Goal: Information Seeking & Learning: Learn about a topic

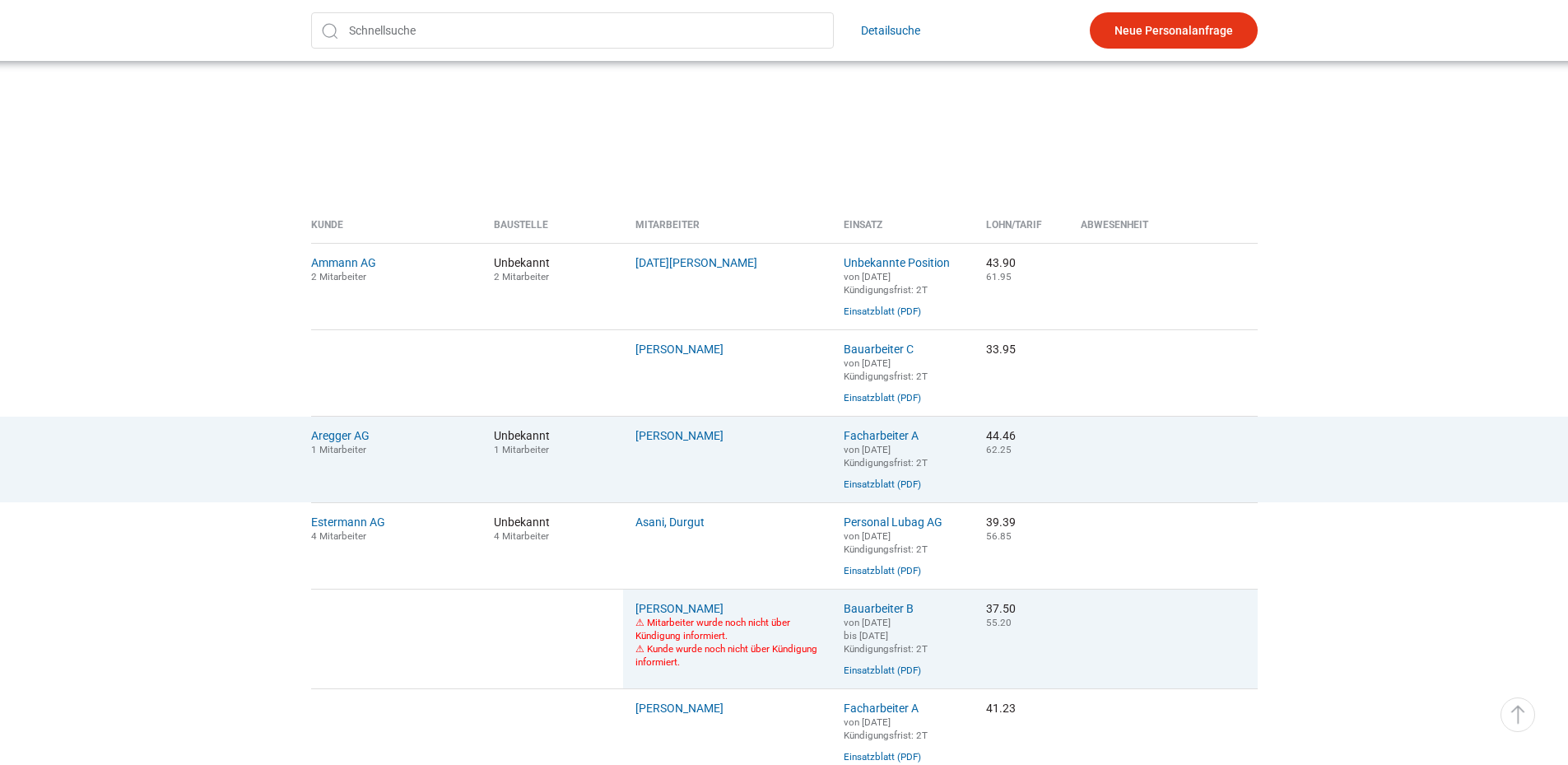
scroll to position [412, 0]
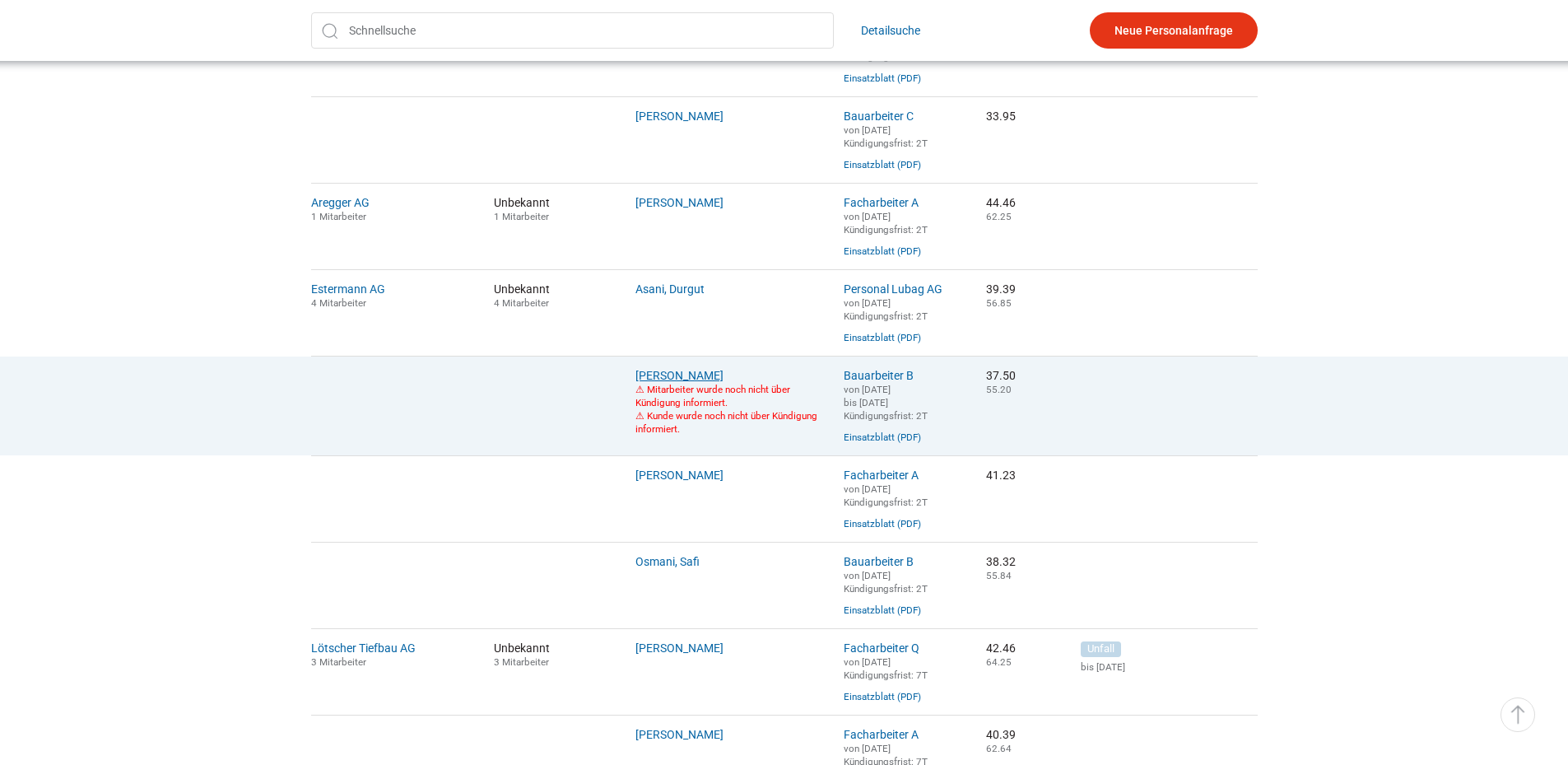
click at [687, 382] on link "Eyenghaleki, Robert" at bounding box center [679, 375] width 88 height 13
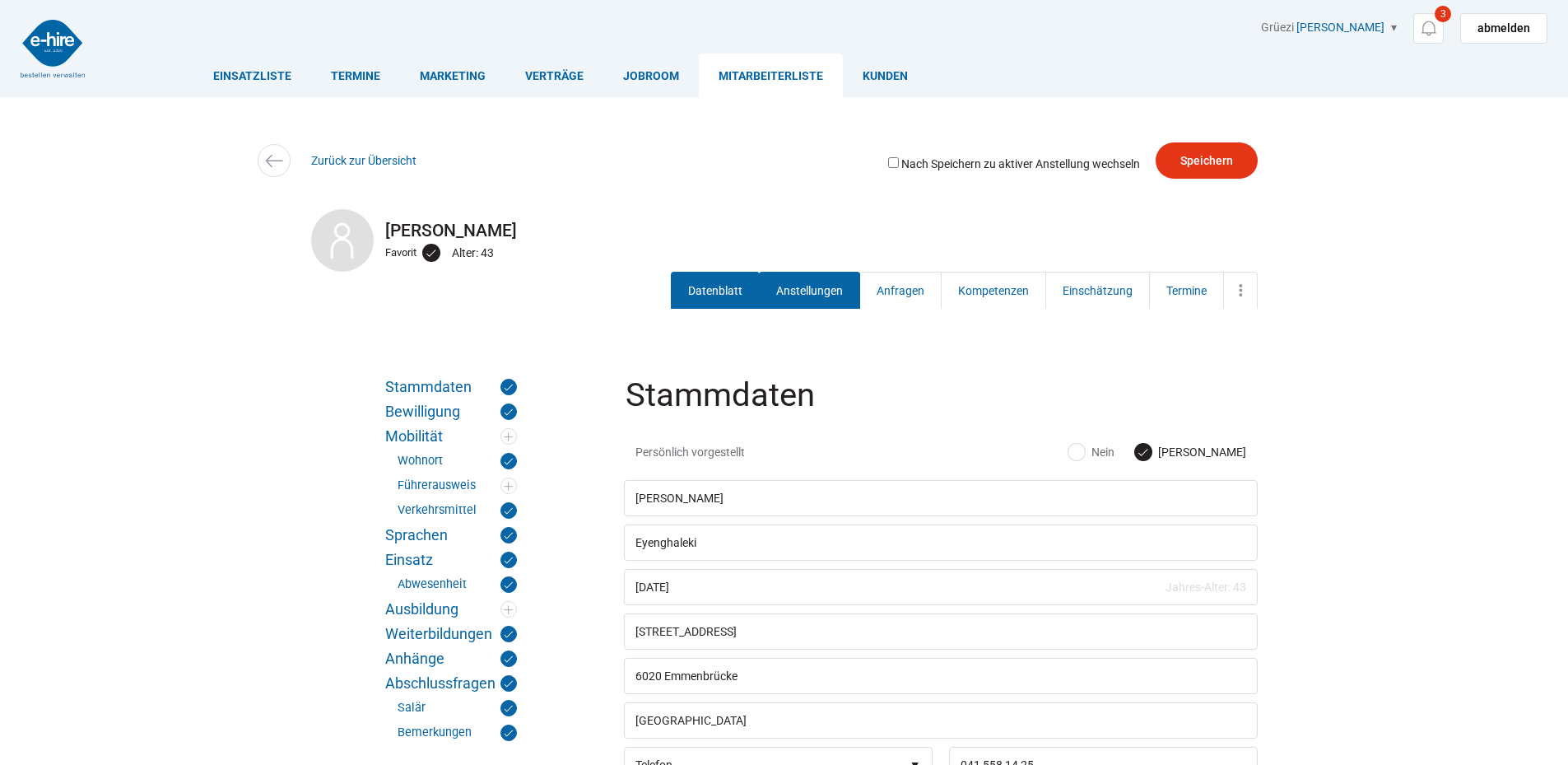
click at [807, 296] on link "Anstellungen" at bounding box center [809, 290] width 101 height 37
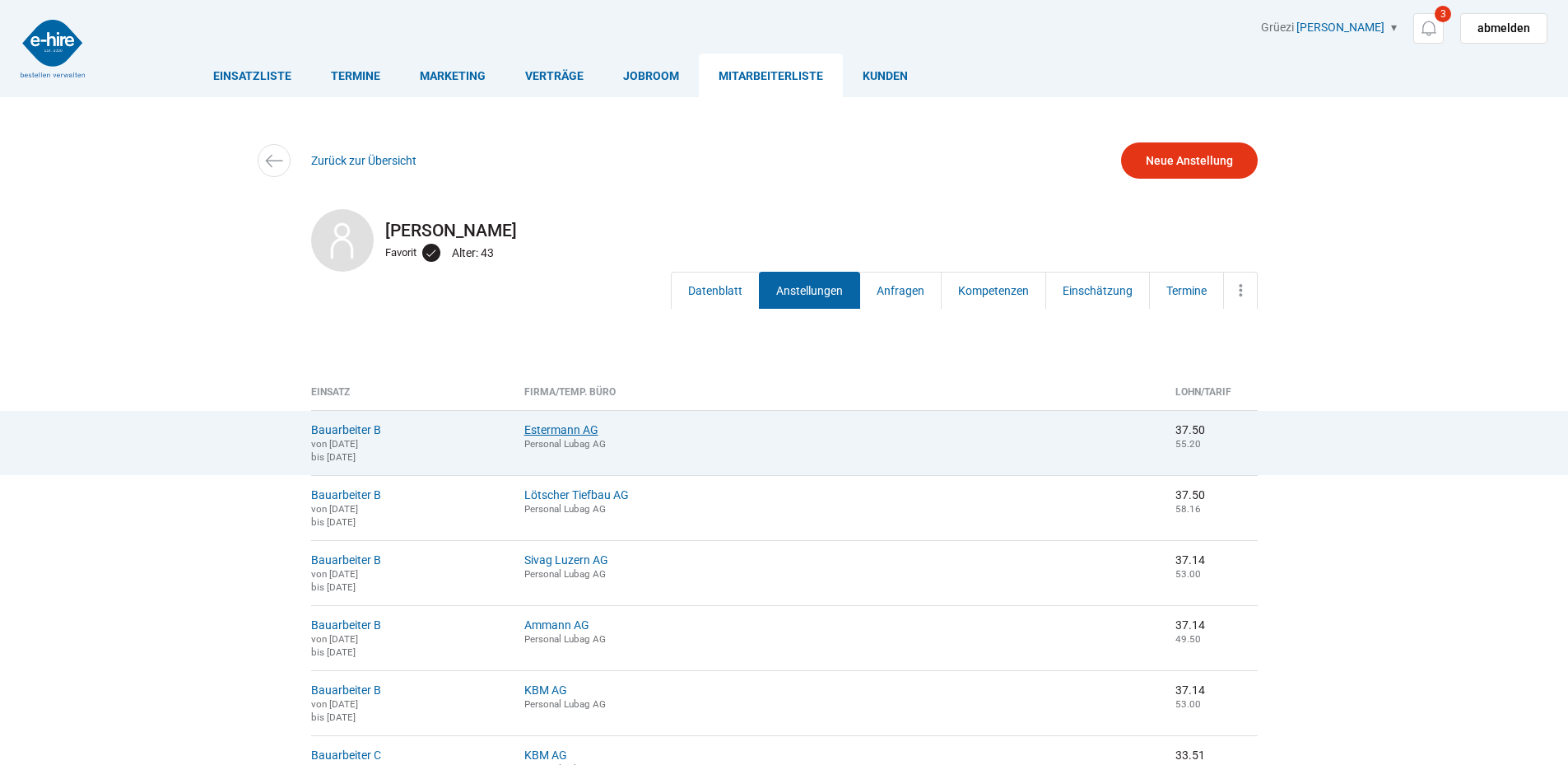
click at [598, 428] on link "Estermann AG" at bounding box center [561, 429] width 74 height 13
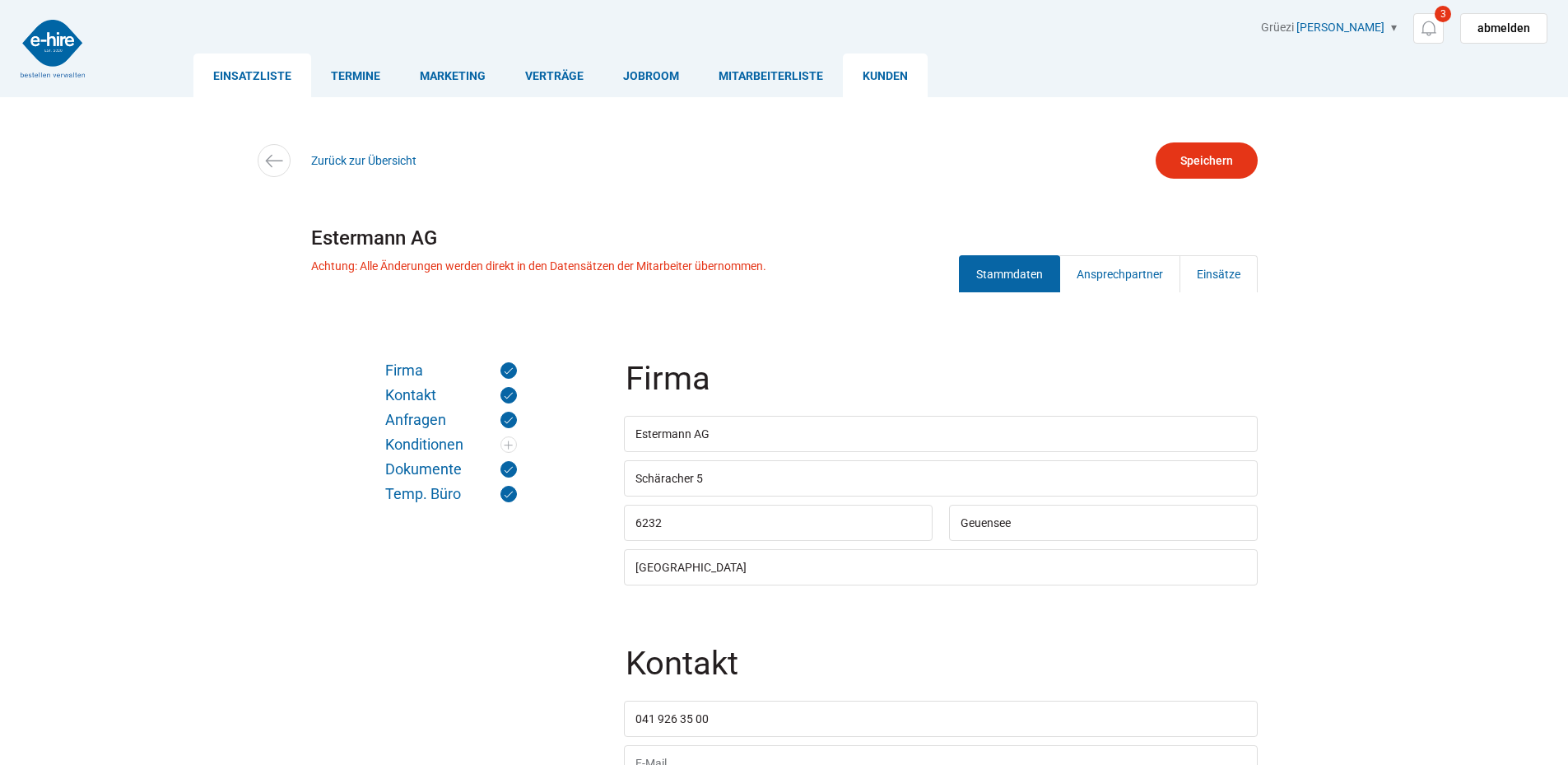
click at [283, 69] on link "Einsatzliste" at bounding box center [252, 75] width 118 height 44
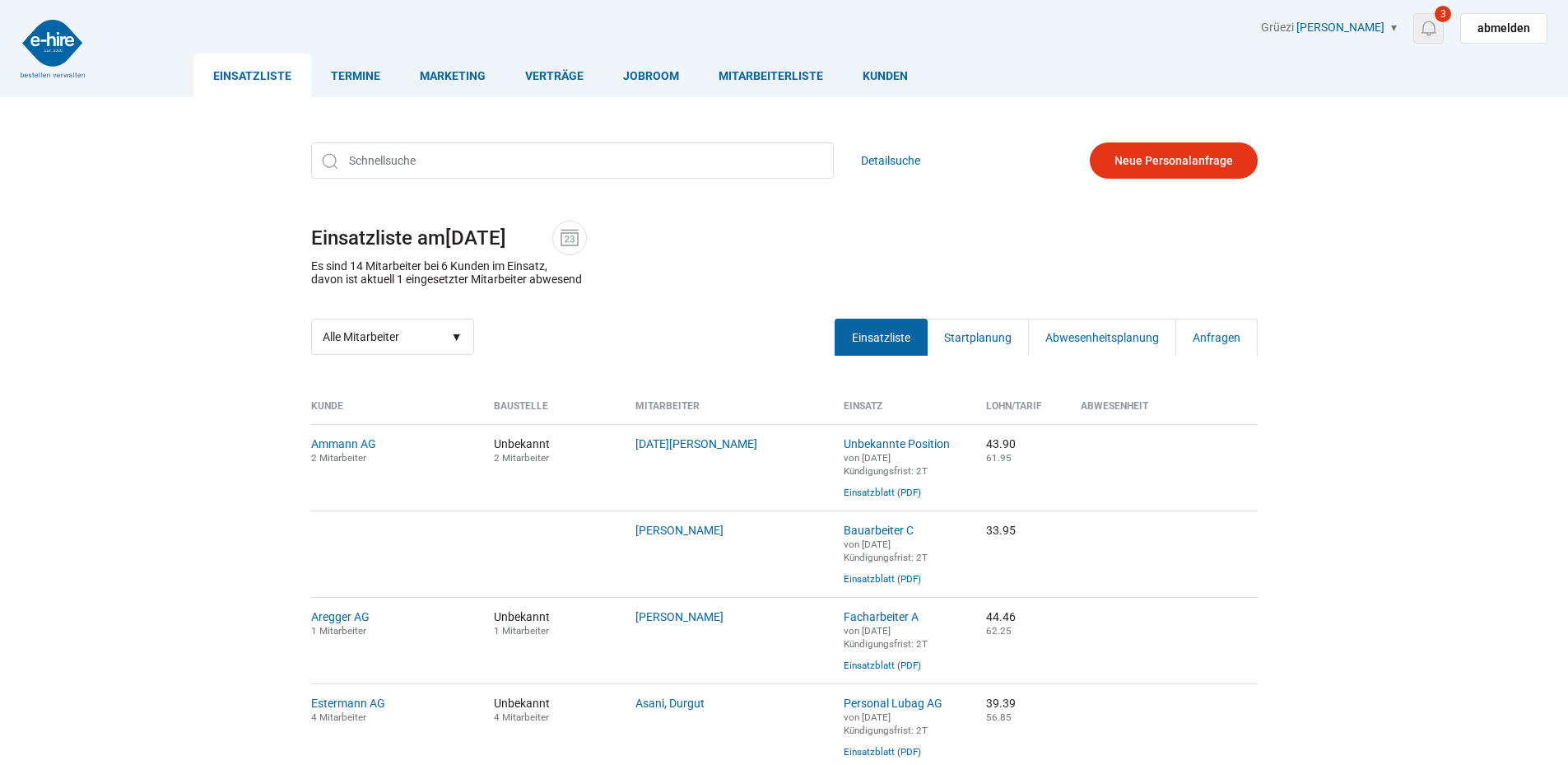
click at [1418, 29] on link "3" at bounding box center [1428, 29] width 30 height 30
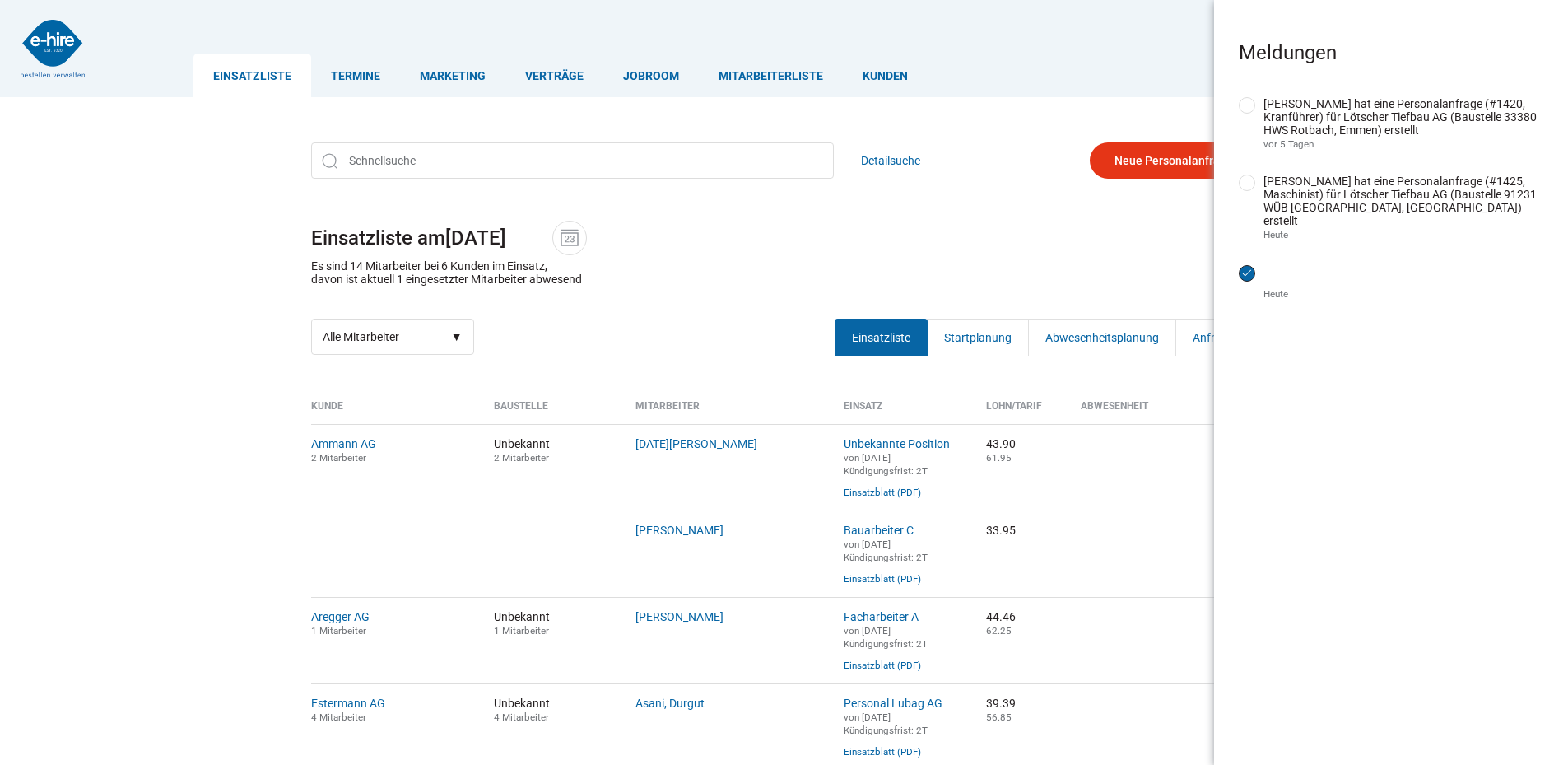
click at [1242, 267] on input "erledigt" at bounding box center [1247, 273] width 16 height 16
click at [1371, 199] on link "[PERSON_NAME] hat eine Personalanfrage (#1425, Maschinist) für Lötscher Tiefbau…" at bounding box center [1399, 200] width 273 height 53
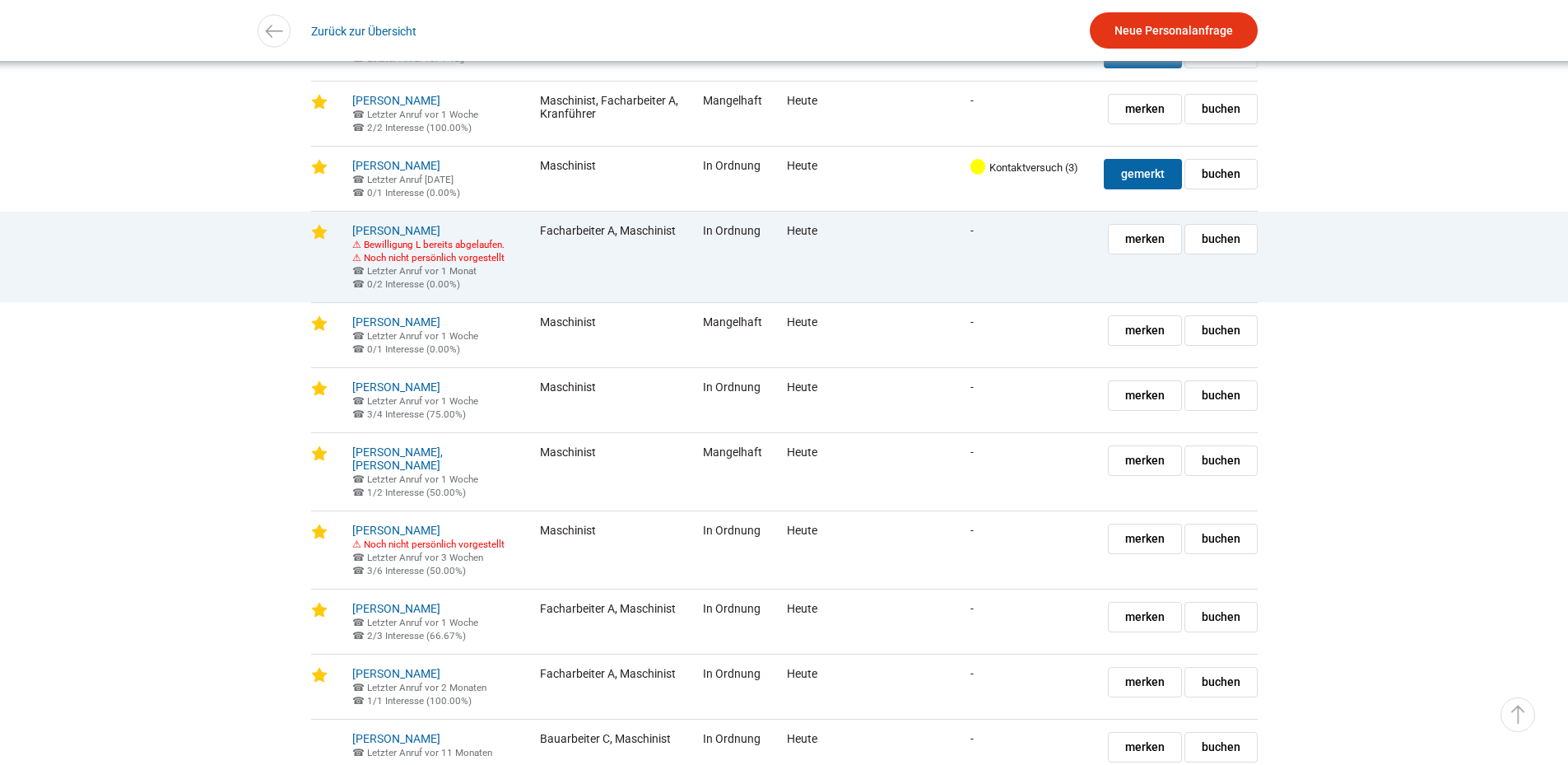
scroll to position [2740, 0]
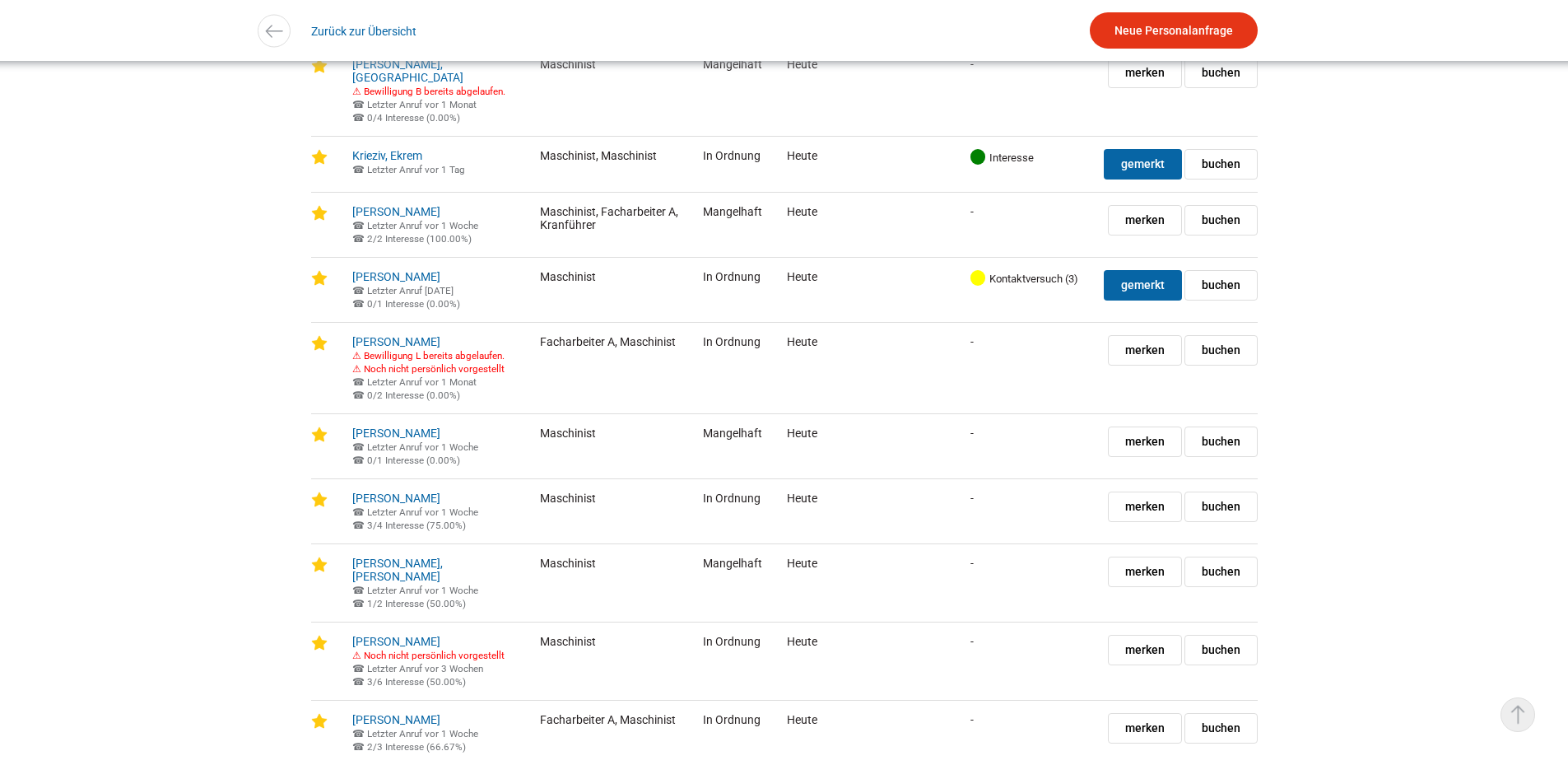
click at [1514, 710] on link "▵ Nach oben" at bounding box center [1517, 714] width 35 height 35
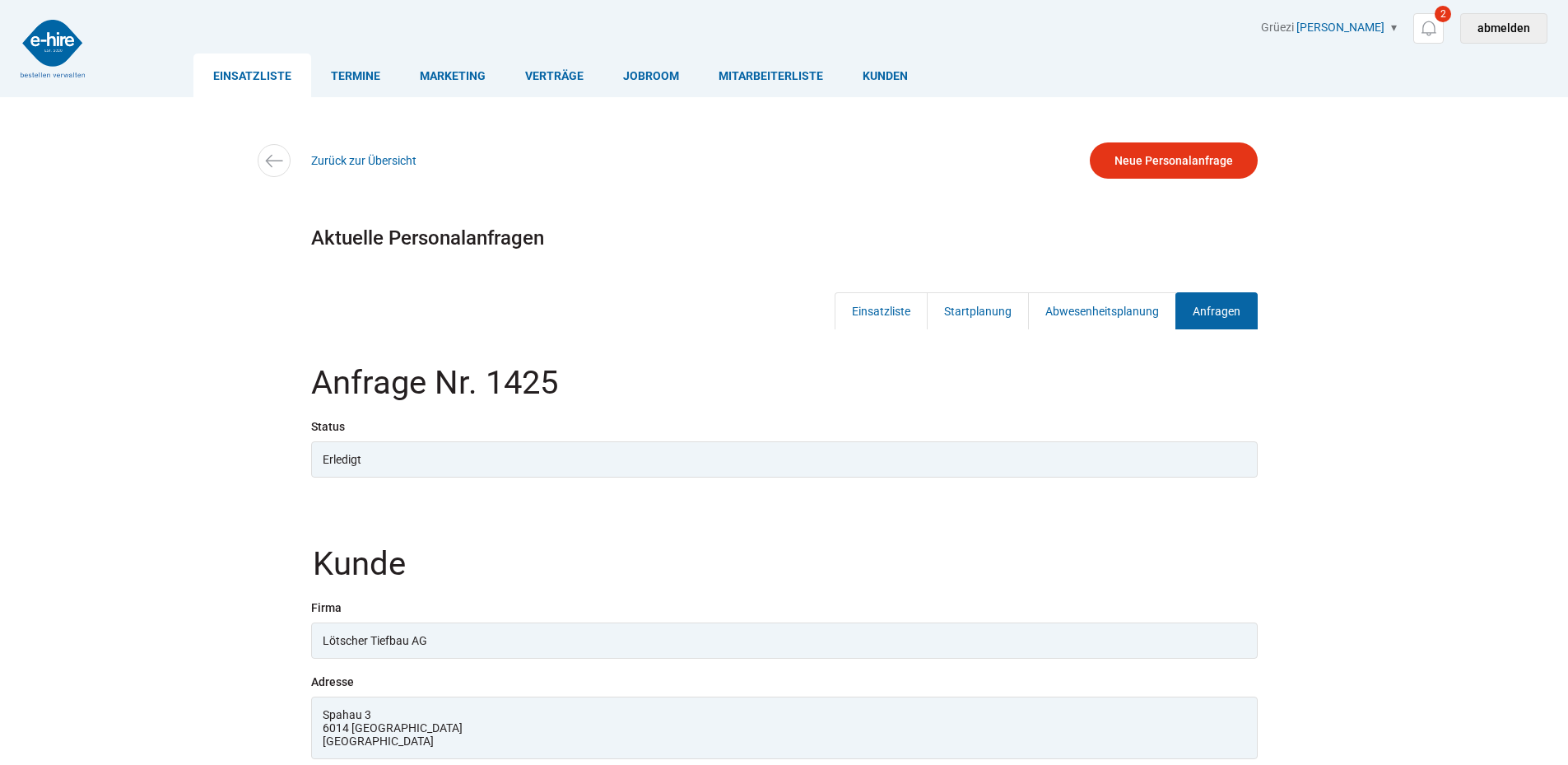
click at [1509, 24] on link "abmelden" at bounding box center [1504, 29] width 88 height 30
